Goal: Task Accomplishment & Management: Manage account settings

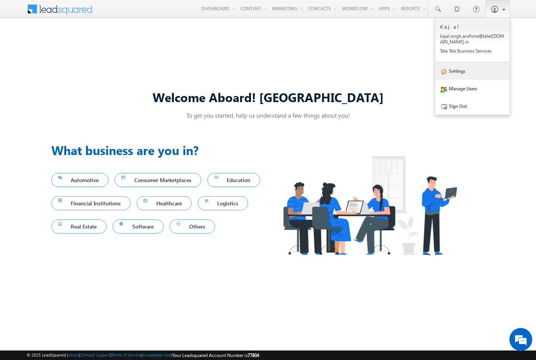
click at [468, 72] on link "Settings" at bounding box center [472, 71] width 75 height 18
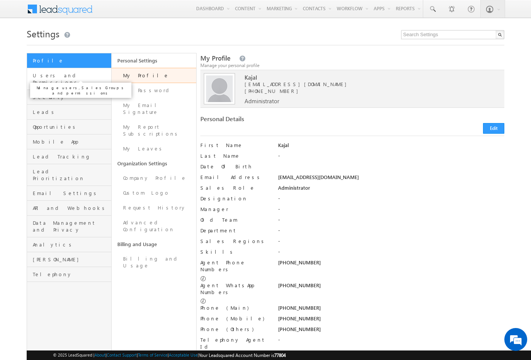
click at [64, 74] on span "Users and Permissions" at bounding box center [71, 79] width 77 height 14
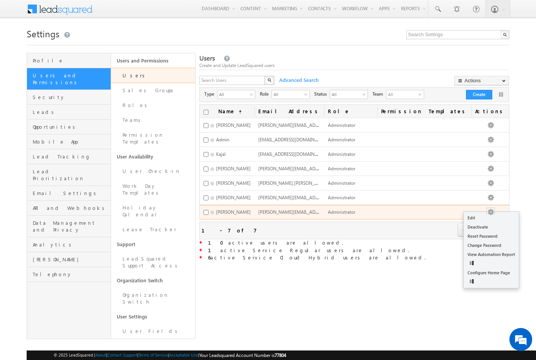
click at [495, 210] on button "button" at bounding box center [491, 212] width 8 height 8
click at [494, 217] on link "Edit" at bounding box center [491, 217] width 55 height 9
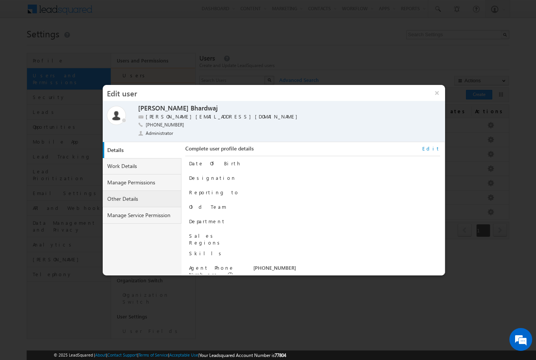
click at [155, 203] on link "Other Details" at bounding box center [142, 199] width 79 height 16
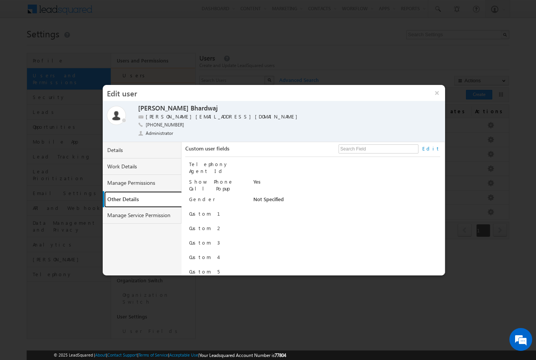
scroll to position [74, 0]
click at [132, 178] on link "Manage Permissions" at bounding box center [142, 183] width 79 height 16
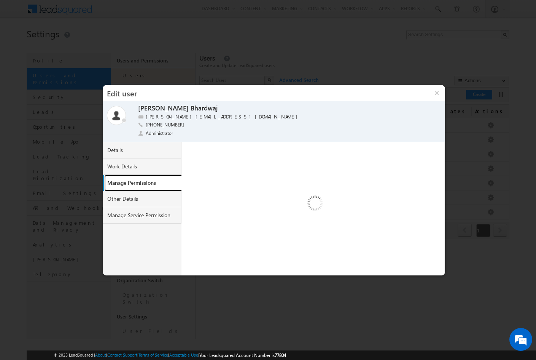
select select "9"
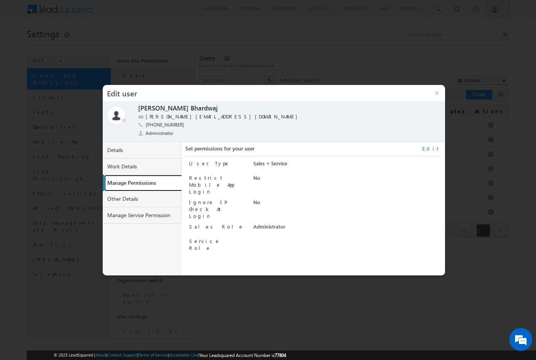
scroll to position [0, 0]
click at [438, 149] on link "Edit" at bounding box center [432, 148] width 18 height 7
click at [393, 267] on button "Cancel" at bounding box center [395, 266] width 29 height 11
click at [439, 97] on button "×" at bounding box center [437, 93] width 16 height 16
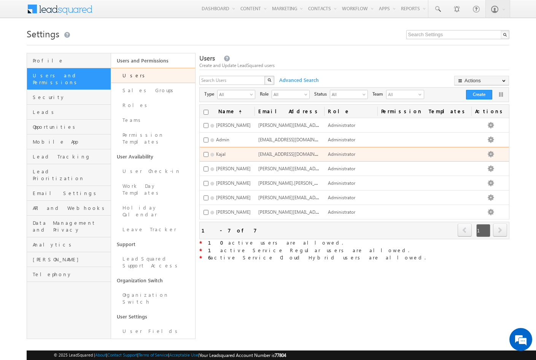
click at [502, 151] on td "Edit Deactivate Reset Password Change Password View Automation Report Disable 2…" at bounding box center [491, 154] width 38 height 14
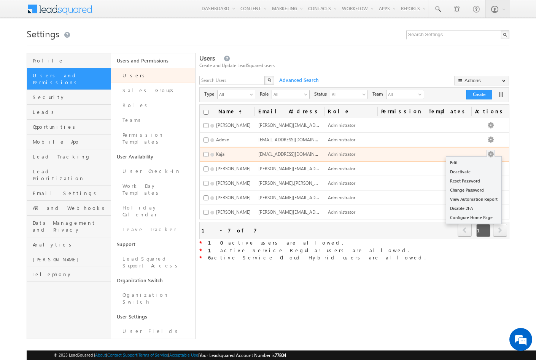
click at [495, 151] on button "button" at bounding box center [491, 154] width 8 height 8
click at [488, 159] on link "Edit" at bounding box center [473, 162] width 55 height 9
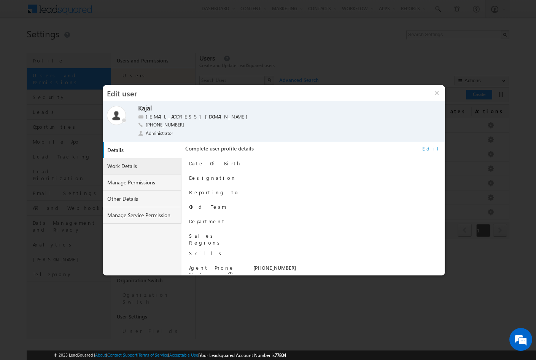
click at [134, 170] on link "Work Details" at bounding box center [142, 166] width 79 height 16
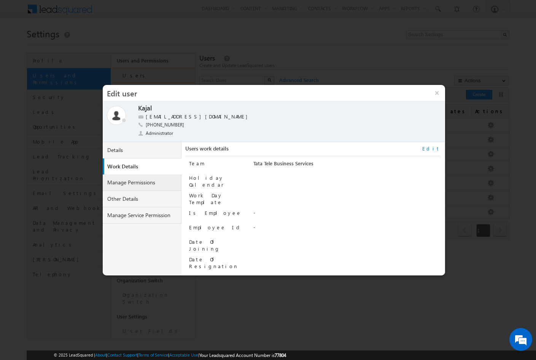
click at [134, 180] on link "Manage Permissions" at bounding box center [142, 182] width 79 height 16
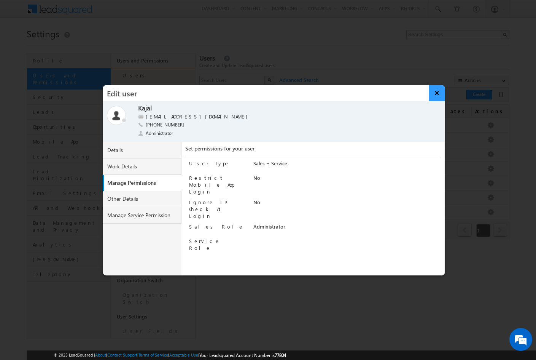
click at [439, 92] on button "×" at bounding box center [437, 93] width 16 height 16
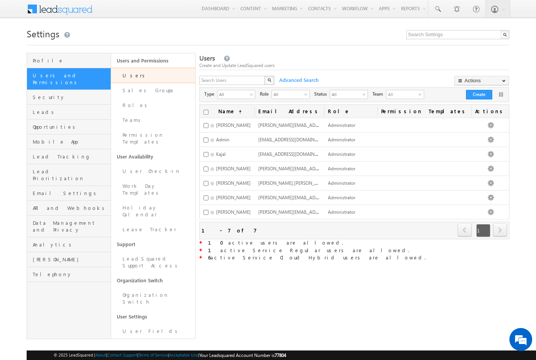
click at [518, 164] on body "Menu Kajal kajal .sing h.ace fone@ tatat el.co ess Servi" at bounding box center [268, 175] width 536 height 350
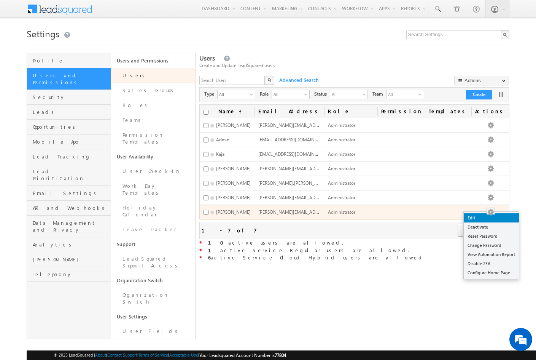
click at [489, 216] on link "Edit" at bounding box center [491, 217] width 55 height 9
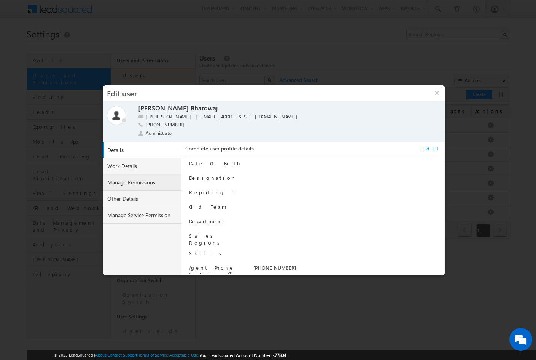
click at [127, 180] on link "Manage Permissions" at bounding box center [142, 182] width 79 height 16
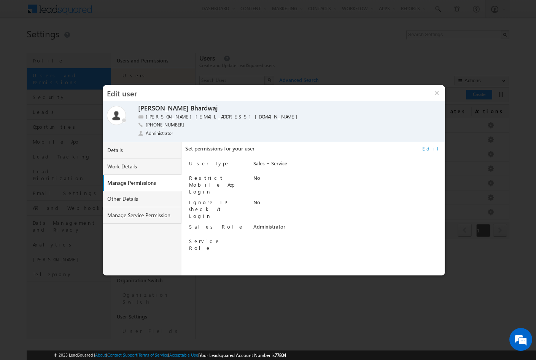
click at [253, 238] on div "Service Role" at bounding box center [314, 245] width 251 height 14
click at [437, 149] on link "Edit" at bounding box center [432, 148] width 18 height 7
click at [298, 238] on select at bounding box center [332, 242] width 156 height 9
click at [290, 163] on select "Regular Service Cloud Sales + Service" at bounding box center [332, 164] width 156 height 9
click at [254, 160] on select "Regular Service Cloud Sales + Service" at bounding box center [332, 164] width 156 height 9
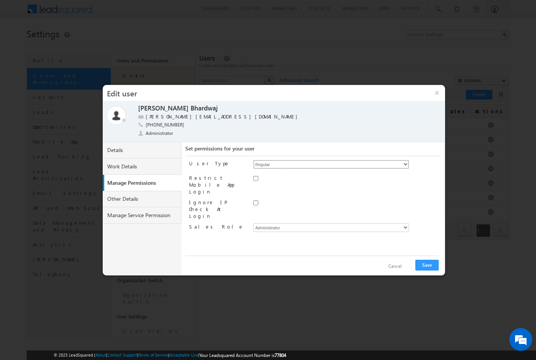
click at [279, 164] on select "Regular Service Cloud Sales + Service" at bounding box center [332, 164] width 156 height 9
click at [254, 160] on select "Regular Service Cloud Sales + Service" at bounding box center [332, 164] width 156 height 9
click at [269, 158] on div "User Type Regular Service Cloud Sales + Service Restrict Mobile App Login Ignor…" at bounding box center [314, 205] width 251 height 99
click at [269, 165] on select "Regular Service Cloud Sales + Service" at bounding box center [332, 164] width 156 height 9
select select "5"
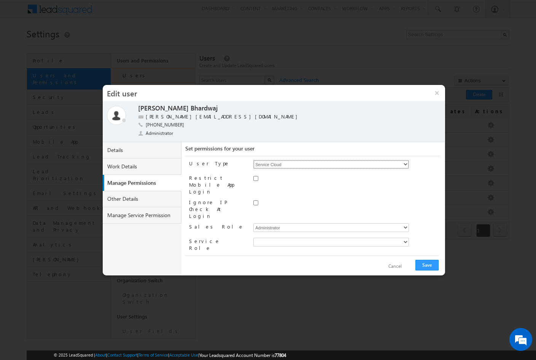
click at [254, 160] on select "Regular Service Cloud Sales + Service" at bounding box center [332, 164] width 156 height 9
click at [271, 238] on select at bounding box center [332, 242] width 156 height 9
click at [274, 165] on select "Regular Service Cloud Sales + Service" at bounding box center [332, 164] width 156 height 9
click at [317, 135] on div "Sarwang Bhardwaj Sarwang Bhardwaj sarwang.bhardwaj1.acefone+2@tatatel.co.in +91…" at bounding box center [276, 122] width 277 height 36
click at [272, 223] on select "Administrator Marketing User Sales Manager Sales User" at bounding box center [332, 227] width 156 height 9
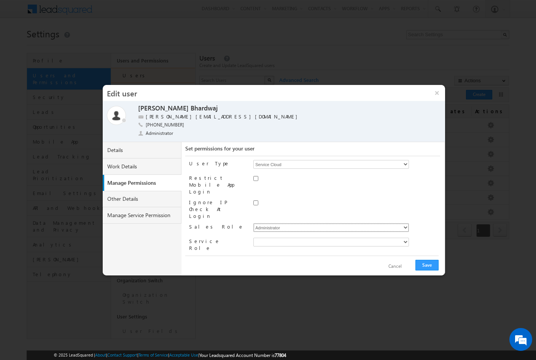
select select "Marketing_User"
click at [254, 223] on select "Administrator Marketing User Sales Manager Sales User" at bounding box center [332, 227] width 156 height 9
click at [399, 266] on button "Cancel" at bounding box center [395, 266] width 29 height 11
